Goal: Task Accomplishment & Management: Use online tool/utility

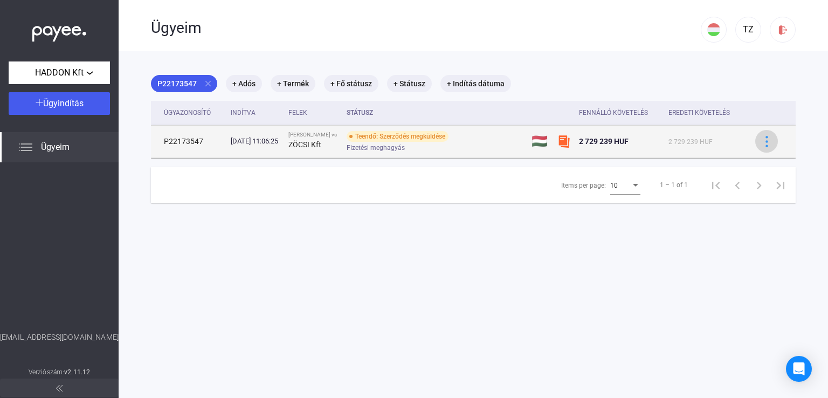
click at [761, 143] on img at bounding box center [766, 141] width 11 height 11
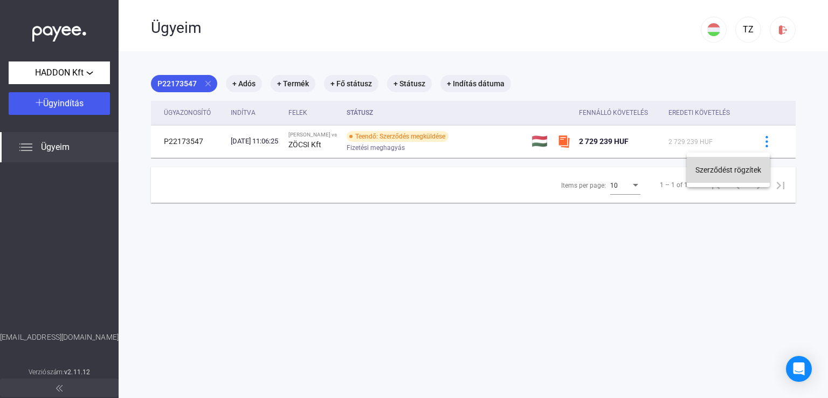
click at [730, 172] on button "Szerződést rögzítek" at bounding box center [727, 170] width 83 height 26
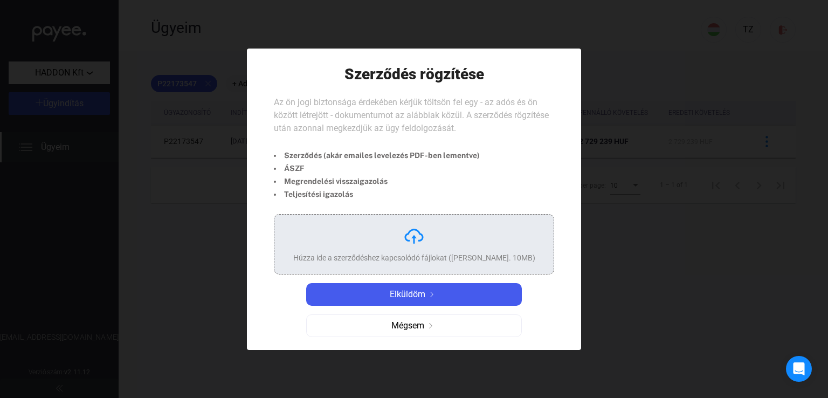
click at [415, 250] on div "Húzza ide a szerződéshez kapcsolódó fájlokat ([PERSON_NAME]. 10MB)" at bounding box center [414, 244] width 242 height 38
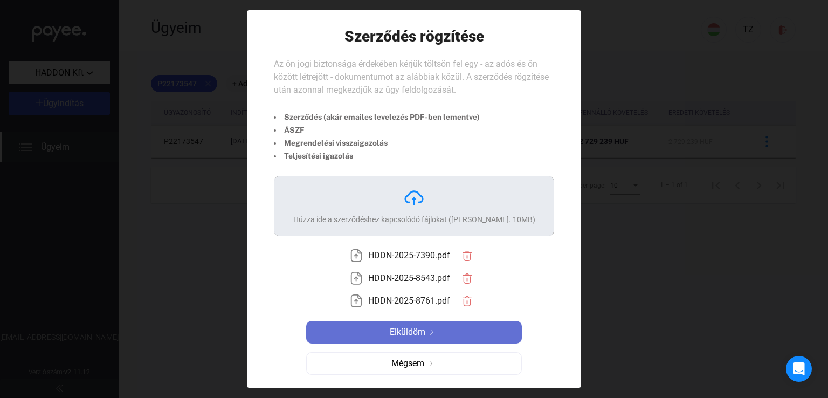
click at [397, 329] on span "Elküldöm" at bounding box center [408, 331] width 36 height 13
